Goal: Task Accomplishment & Management: Manage account settings

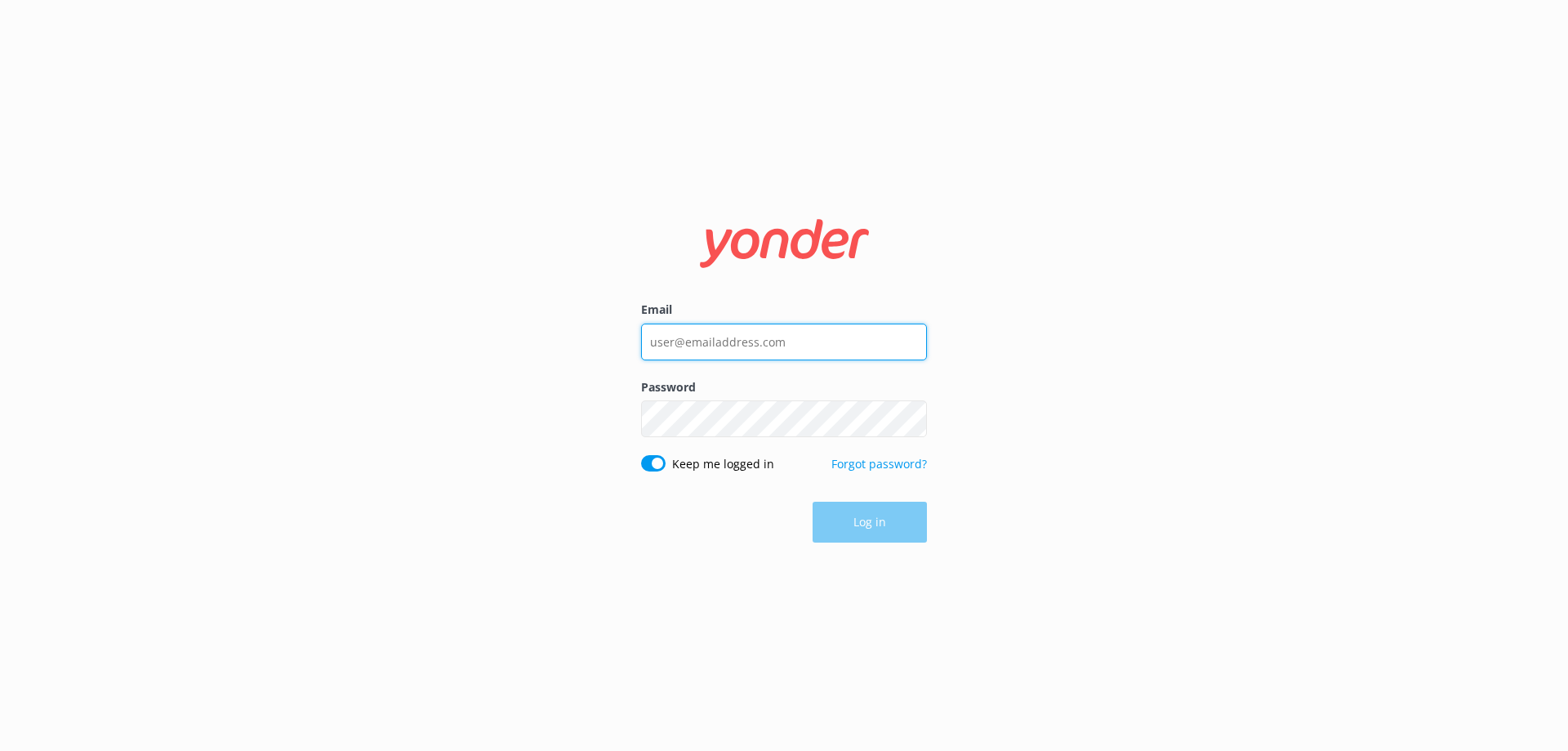
type input "[EMAIL_ADDRESS][DOMAIN_NAME]"
drag, startPoint x: 855, startPoint y: 333, endPoint x: 493, endPoint y: 333, distance: 362.0
click at [493, 333] on div "Email [EMAIL_ADDRESS][DOMAIN_NAME] Password Show password Keep me logged in For…" at bounding box center [784, 376] width 1568 height 751
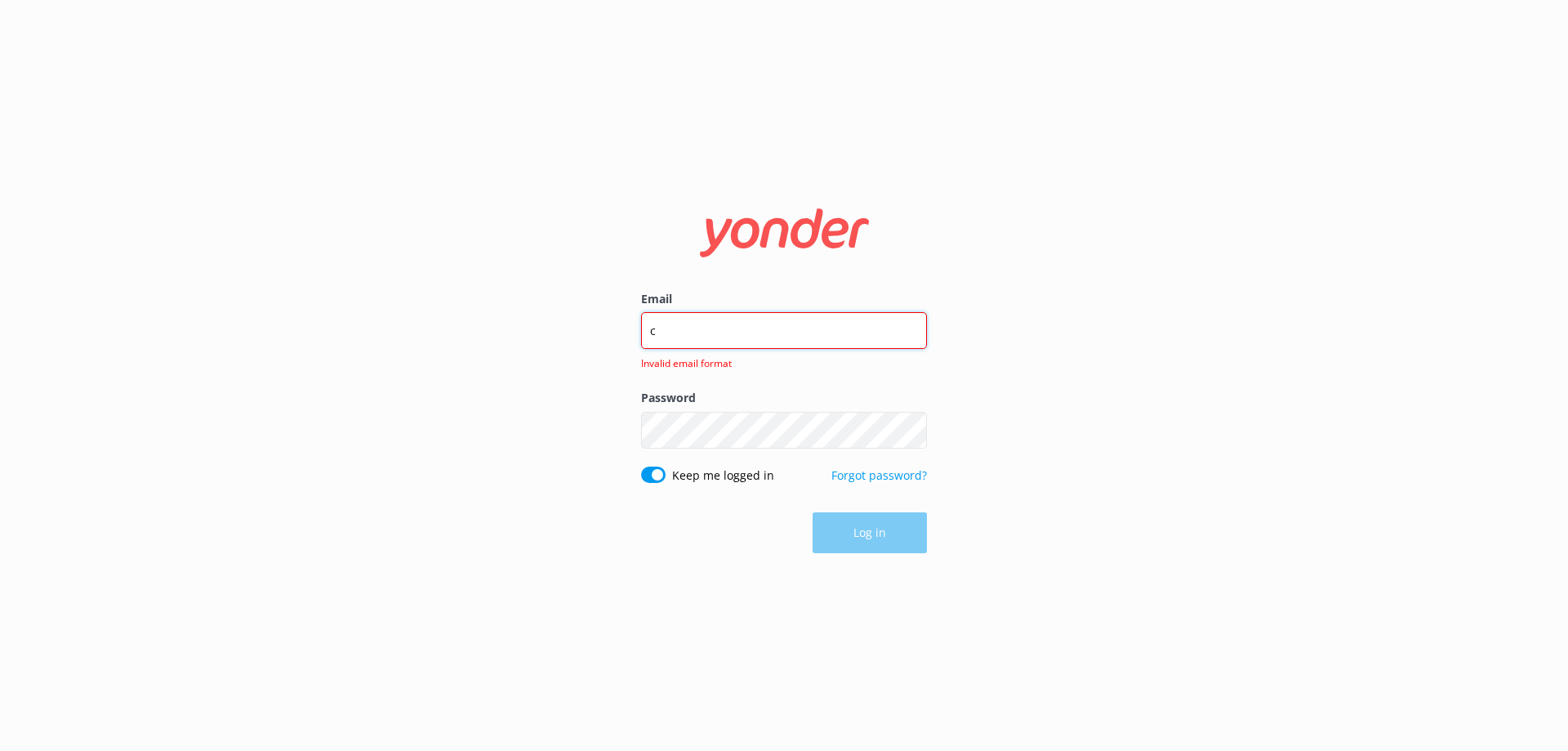
type input "[EMAIL_ADDRESS][DOMAIN_NAME]"
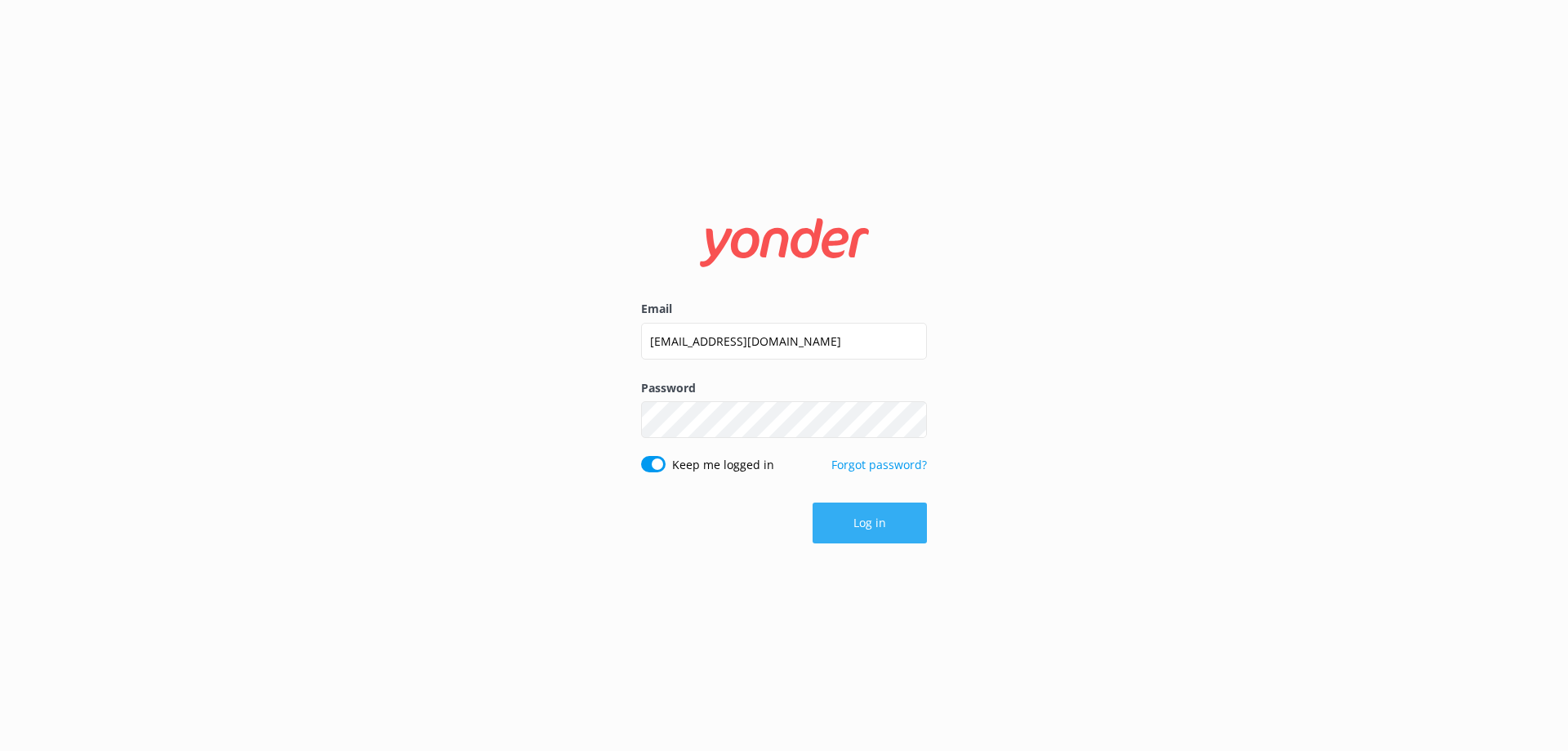
click at [863, 533] on button "Log in" at bounding box center [869, 523] width 114 height 41
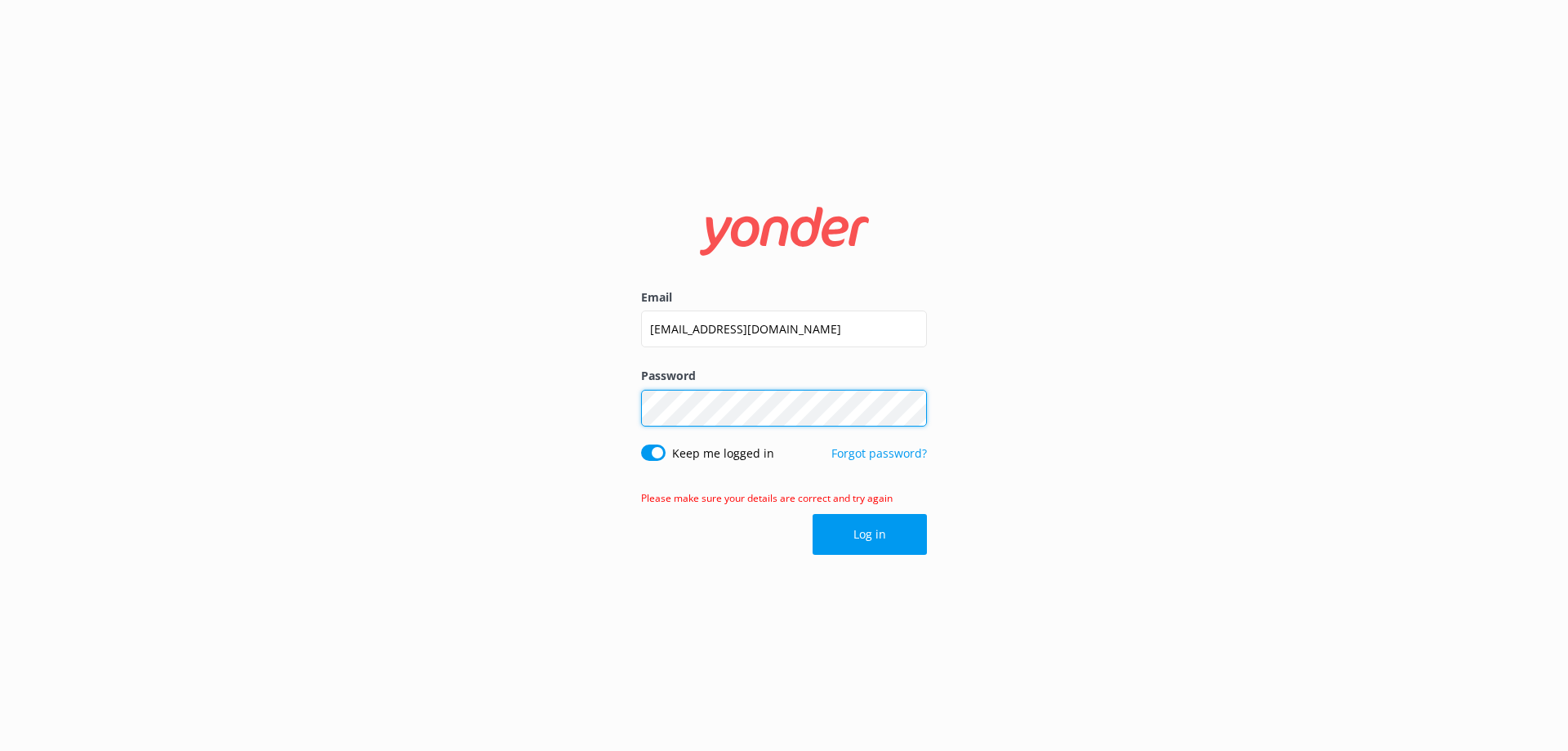
click at [454, 390] on div "Email [EMAIL_ADDRESS][DOMAIN_NAME] Password Show password Keep me logged in For…" at bounding box center [784, 376] width 1568 height 751
click button "Log in" at bounding box center [869, 534] width 114 height 41
